Goal: Task Accomplishment & Management: Use online tool/utility

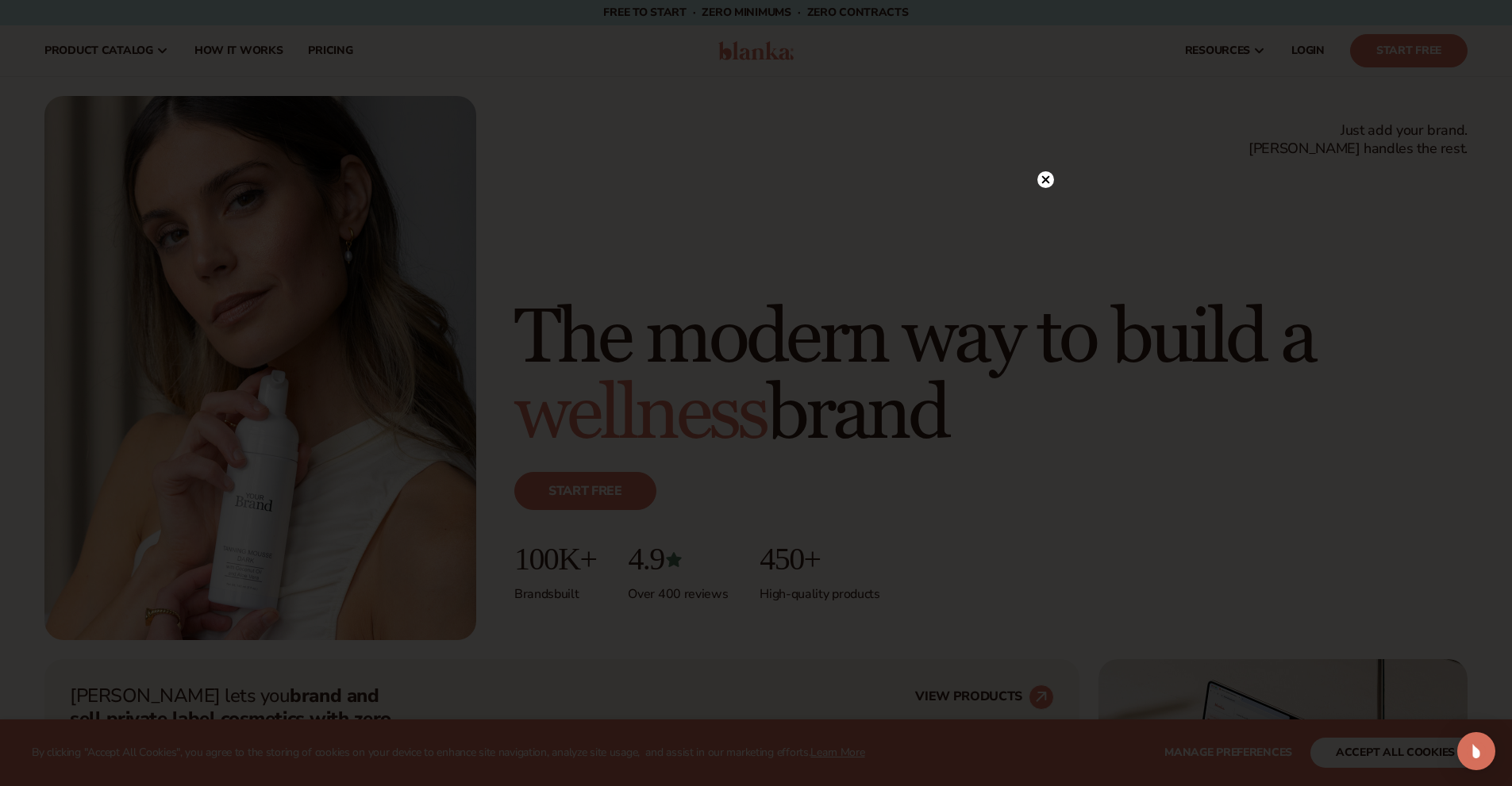
click at [430, 113] on div at bounding box center [756, 393] width 1512 height 786
click at [1046, 213] on icon at bounding box center [1044, 212] width 8 height 8
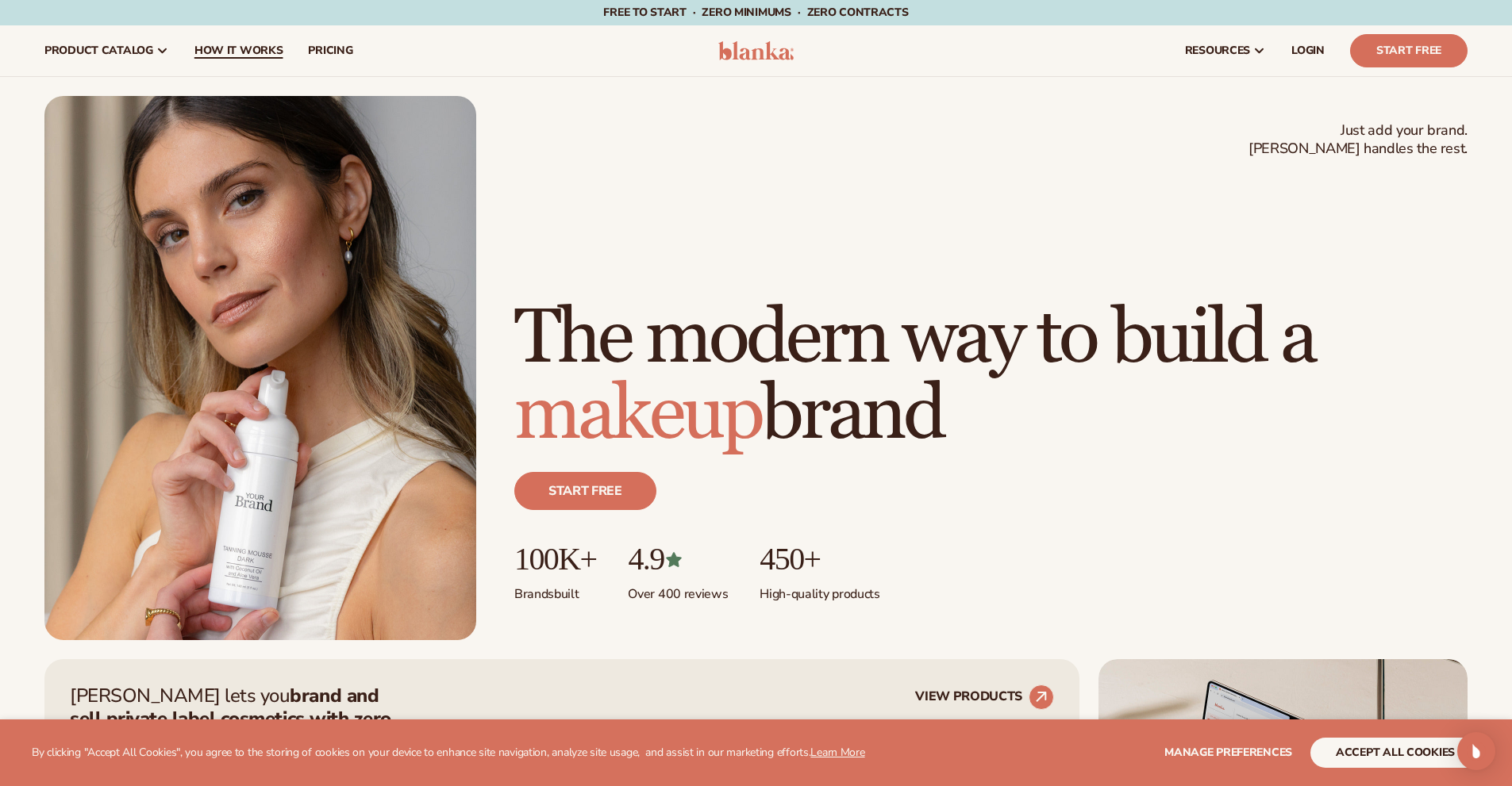
click at [261, 48] on span "How It Works" at bounding box center [239, 50] width 89 height 13
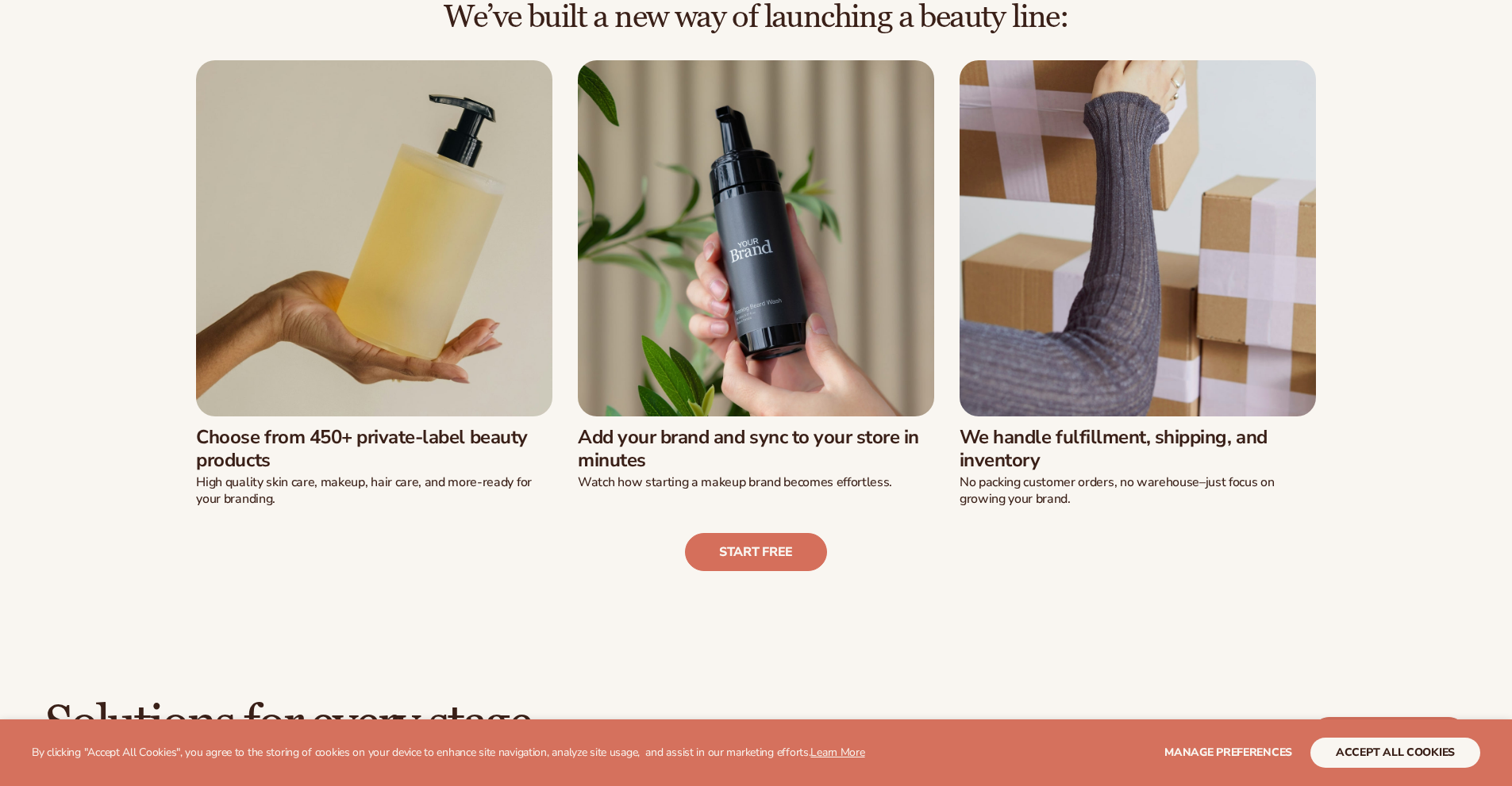
scroll to position [473, 0]
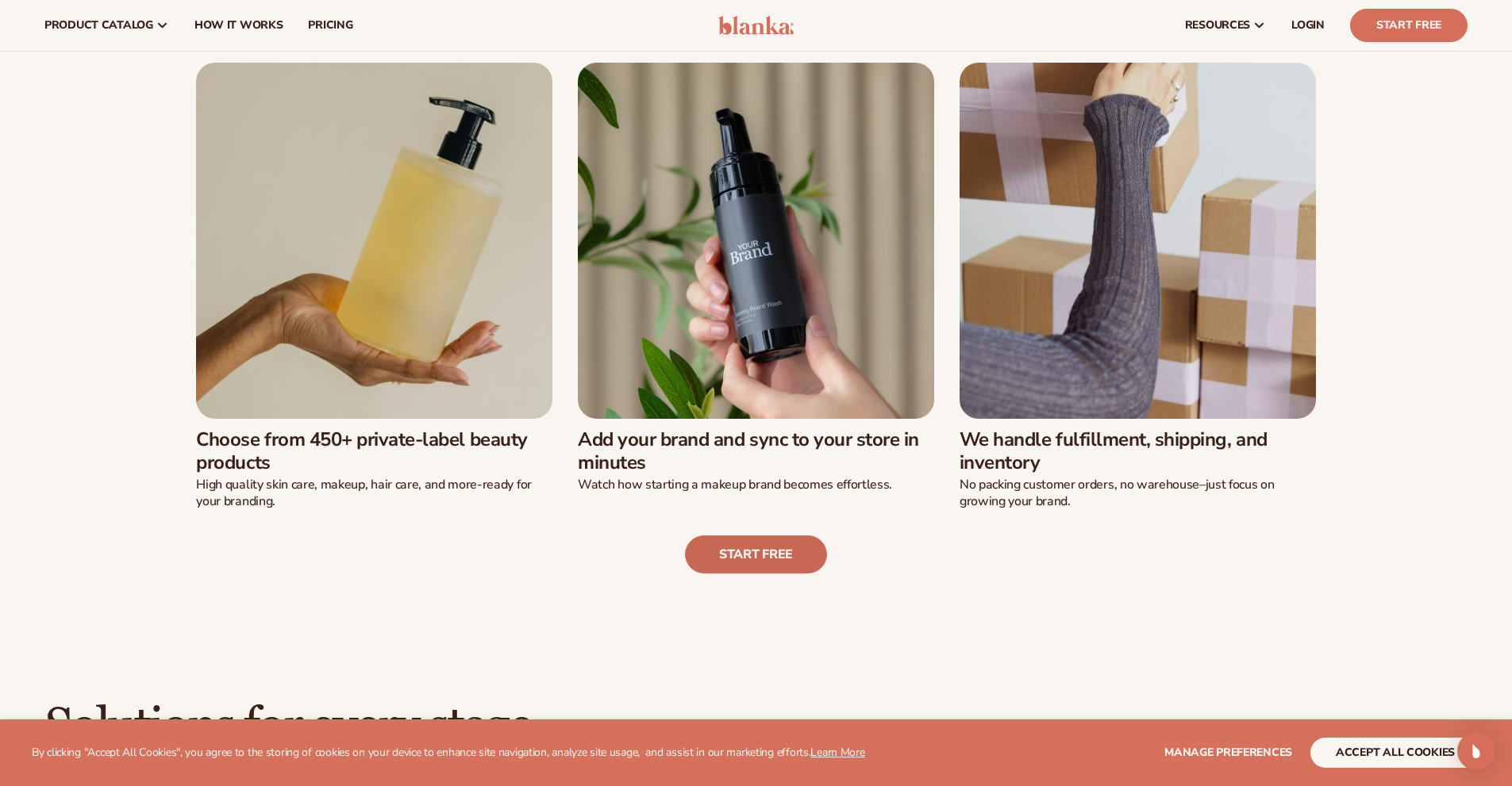
click at [785, 556] on link "Start free" at bounding box center [755, 554] width 142 height 38
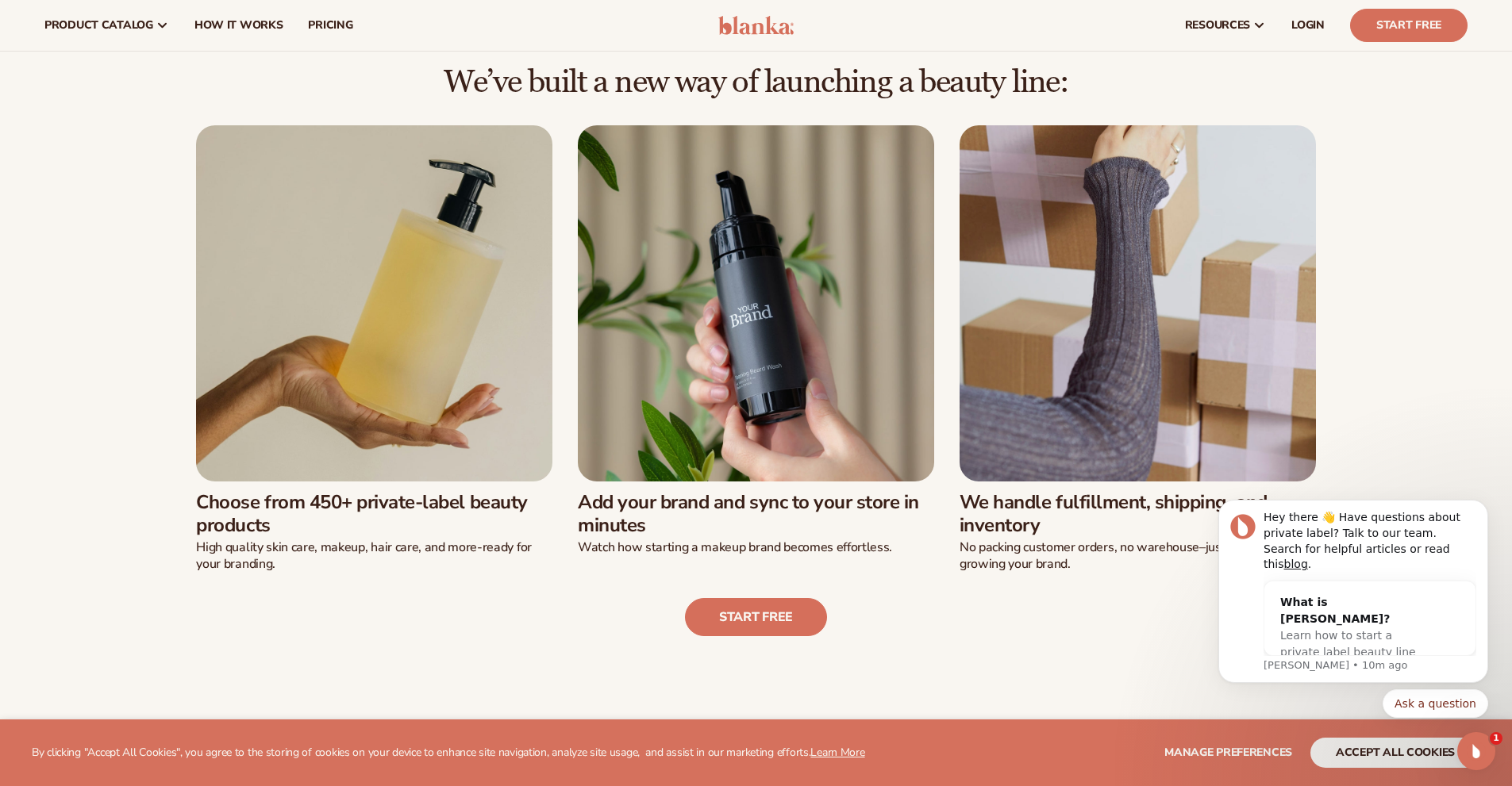
scroll to position [315, 0]
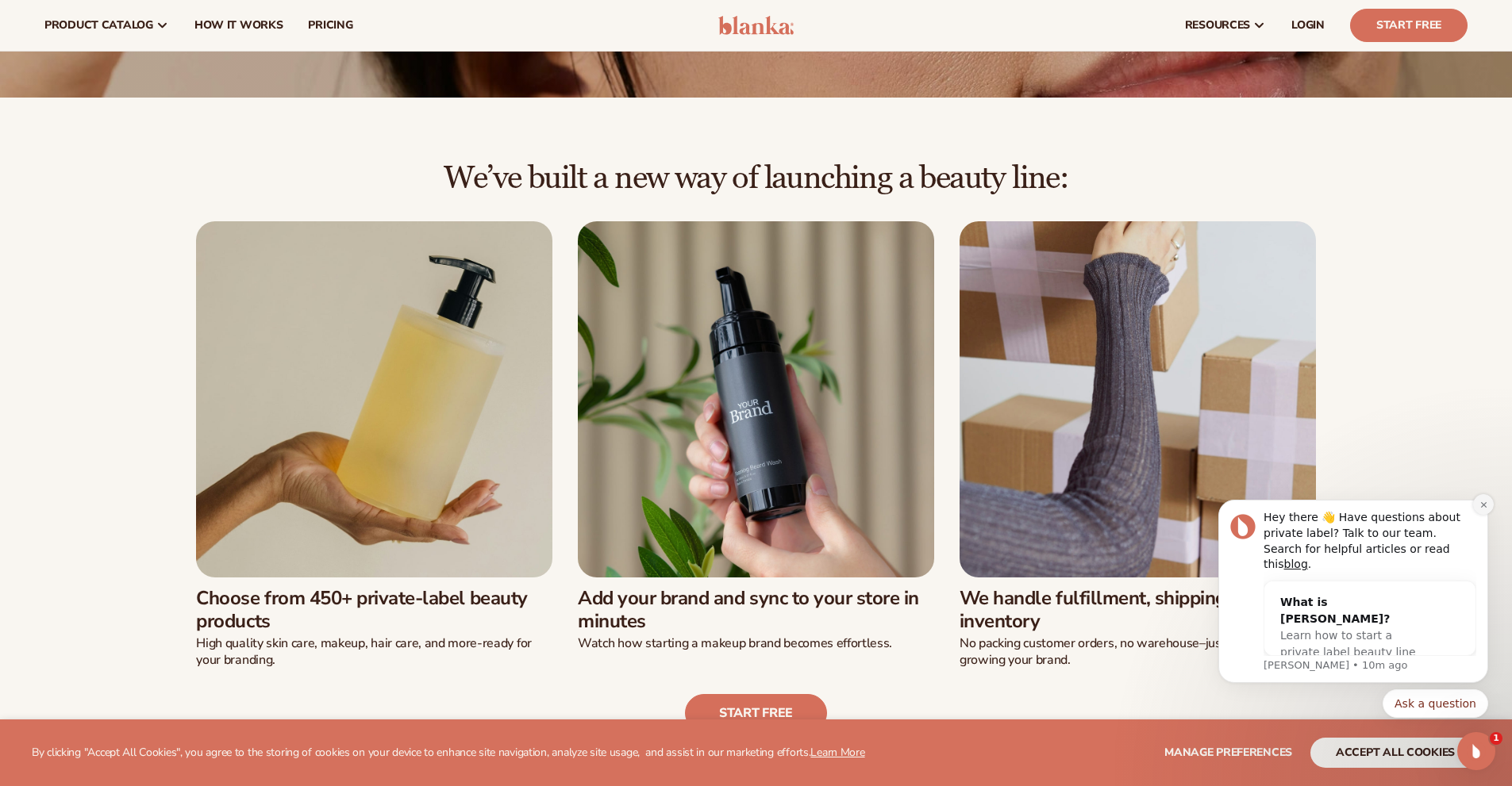
click at [1487, 509] on icon "Dismiss notification" at bounding box center [1484, 504] width 8 height 8
